Goal: Register for event/course

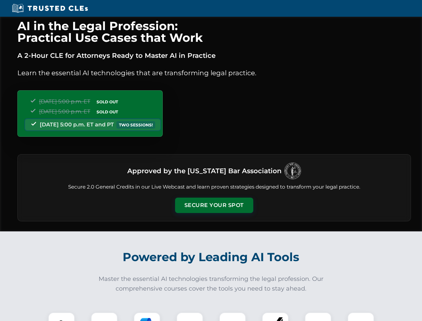
click at [214, 205] on button "Secure Your Spot" at bounding box center [214, 205] width 78 height 15
click at [62, 317] on img at bounding box center [61, 325] width 19 height 19
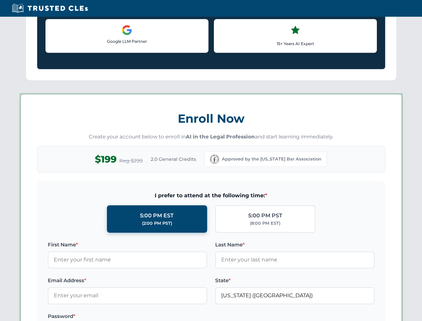
click at [147, 317] on label "Password *" at bounding box center [127, 316] width 159 height 8
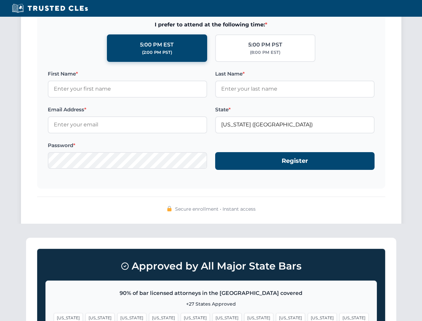
click at [308, 317] on span "[US_STATE]" at bounding box center [322, 318] width 29 height 10
